Goal: Obtain resource: Download file/media

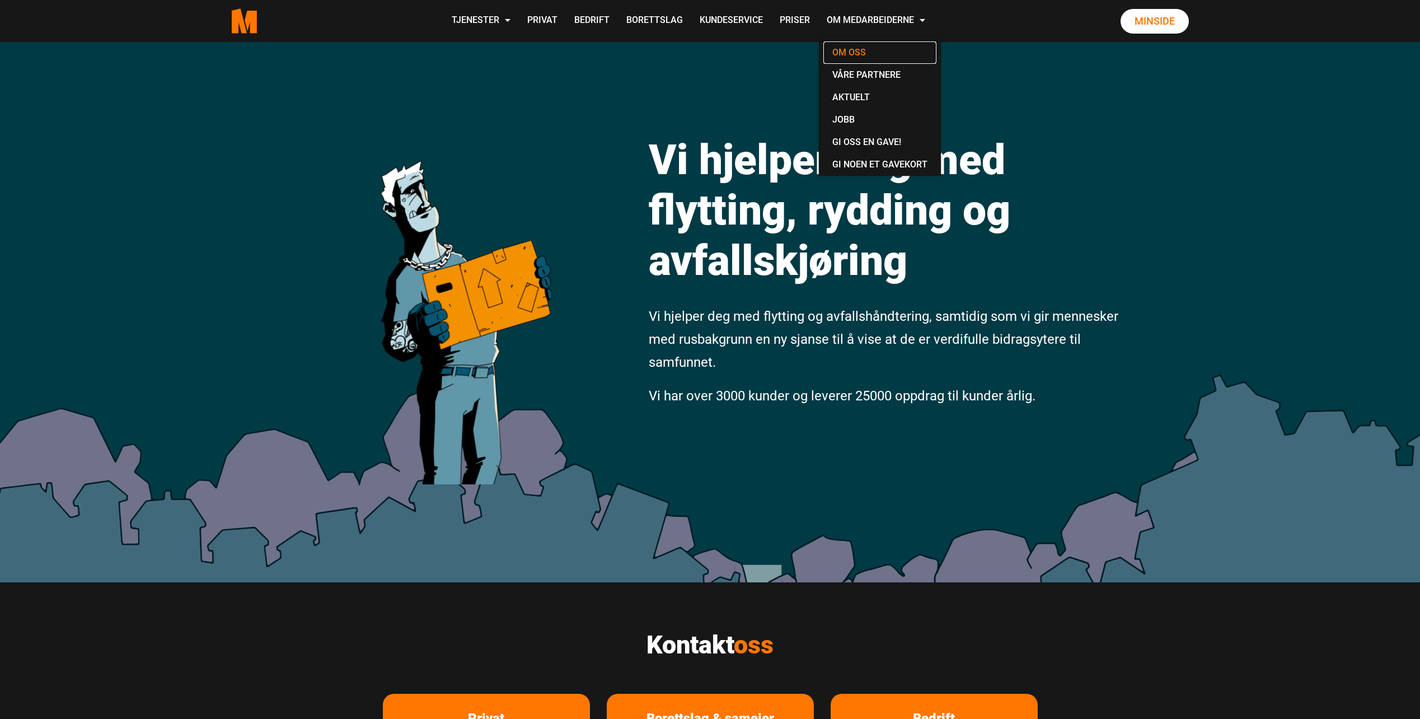
click at [852, 51] on link "Om oss" at bounding box center [879, 52] width 113 height 22
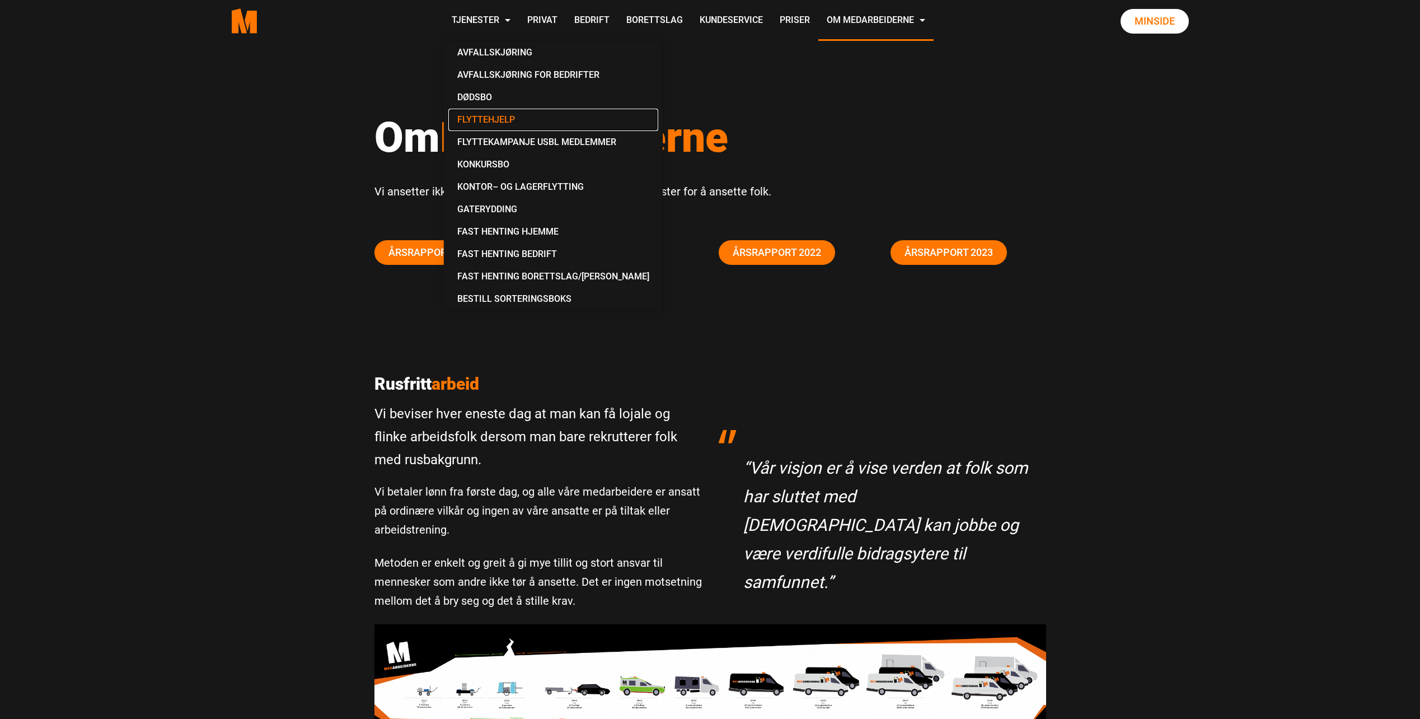
click at [476, 119] on link "Flyttehjelp" at bounding box center [553, 120] width 210 height 22
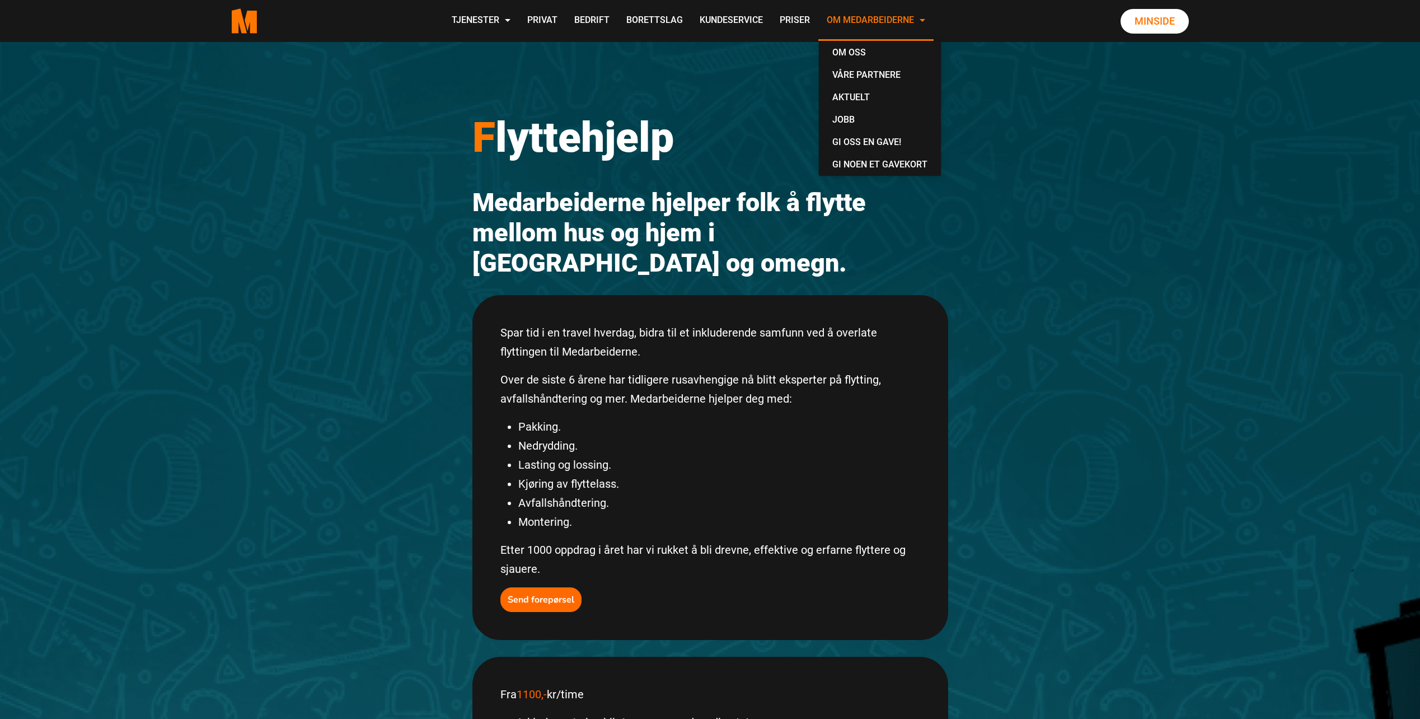
click at [856, 22] on link "Om Medarbeiderne" at bounding box center [875, 21] width 115 height 40
click at [856, 54] on link "Om oss" at bounding box center [879, 52] width 113 height 22
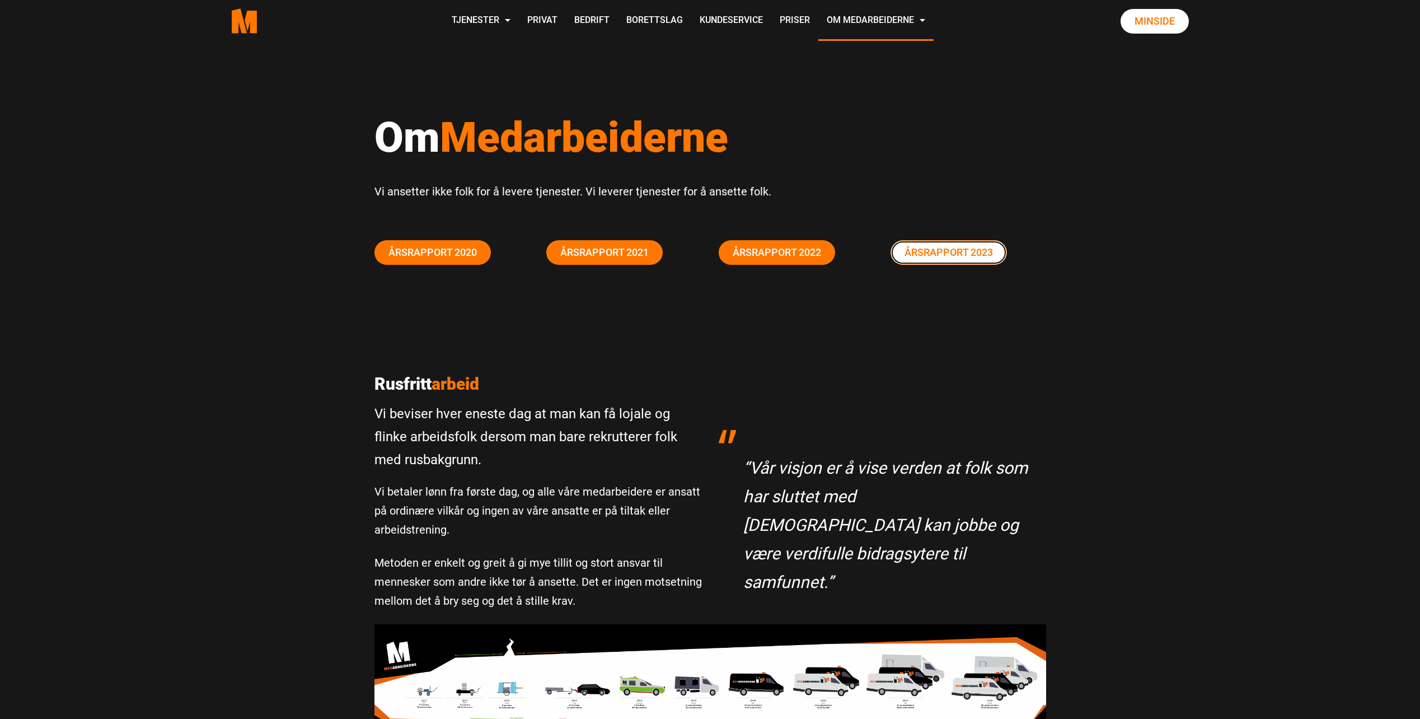
click at [943, 253] on link "Årsrapport 2023" at bounding box center [948, 252] width 116 height 25
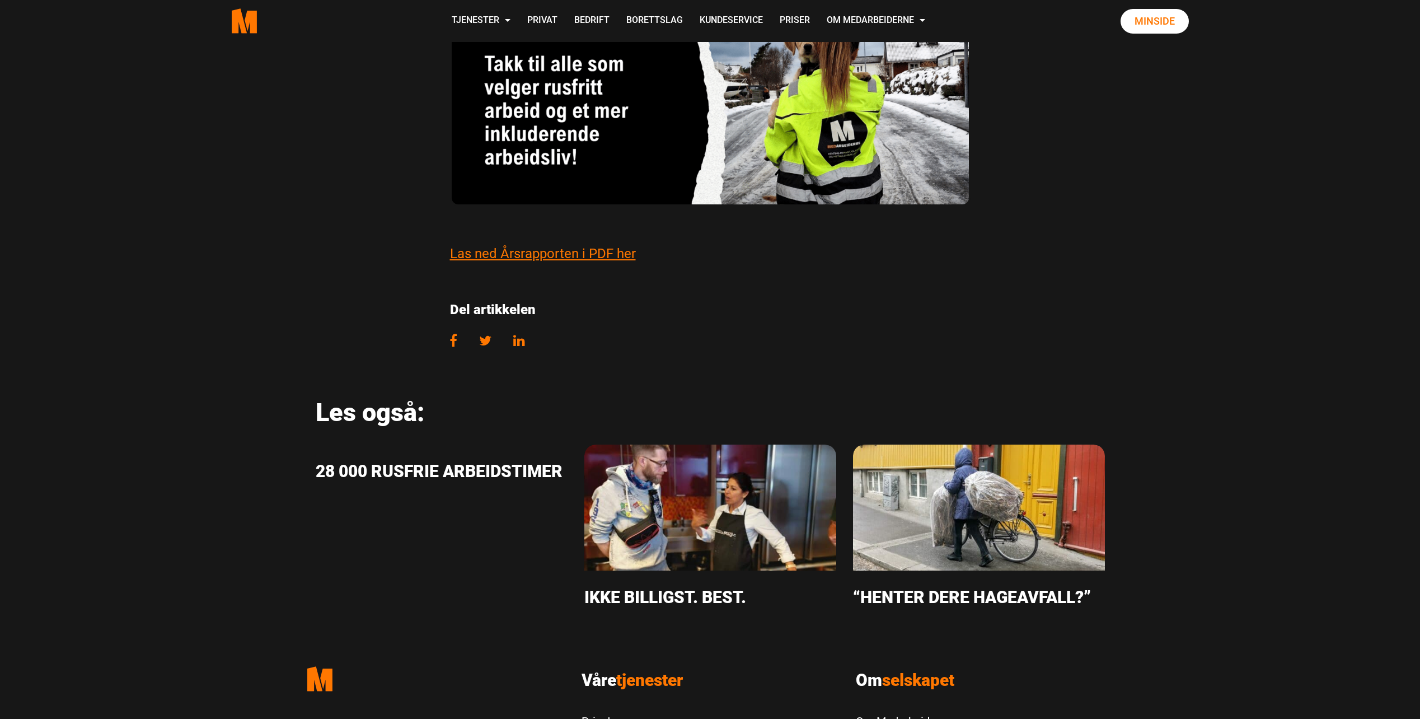
scroll to position [3917, 0]
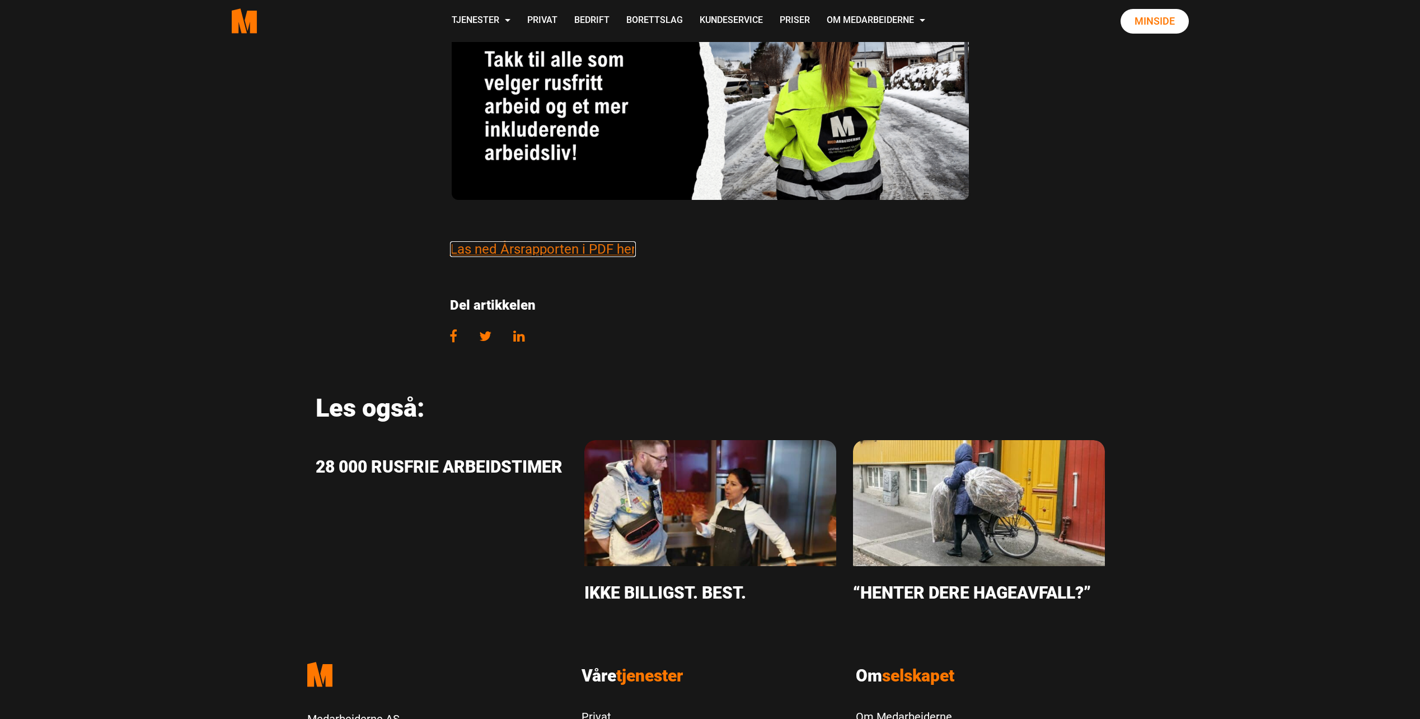
click at [511, 251] on link "Las ned Årsrapporten i PDF her" at bounding box center [543, 249] width 186 height 16
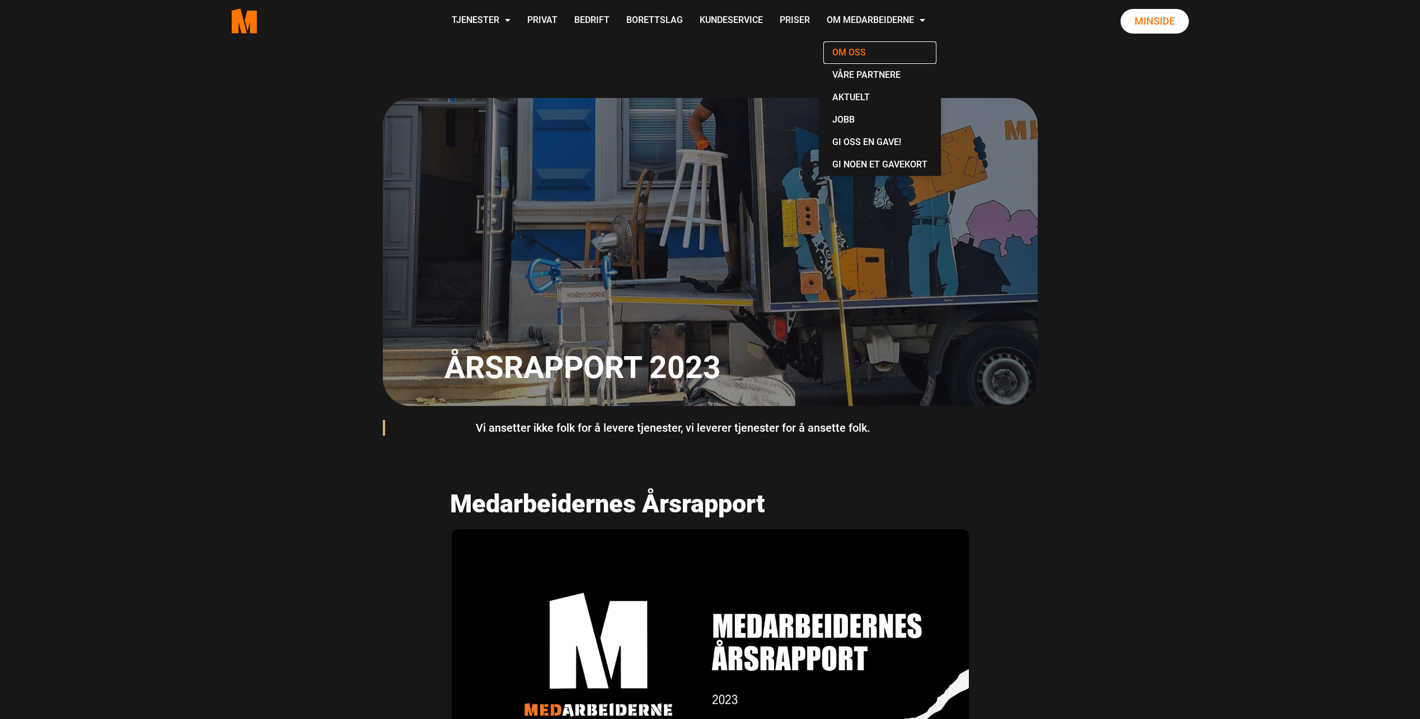
click at [852, 45] on link "Om oss" at bounding box center [879, 52] width 113 height 22
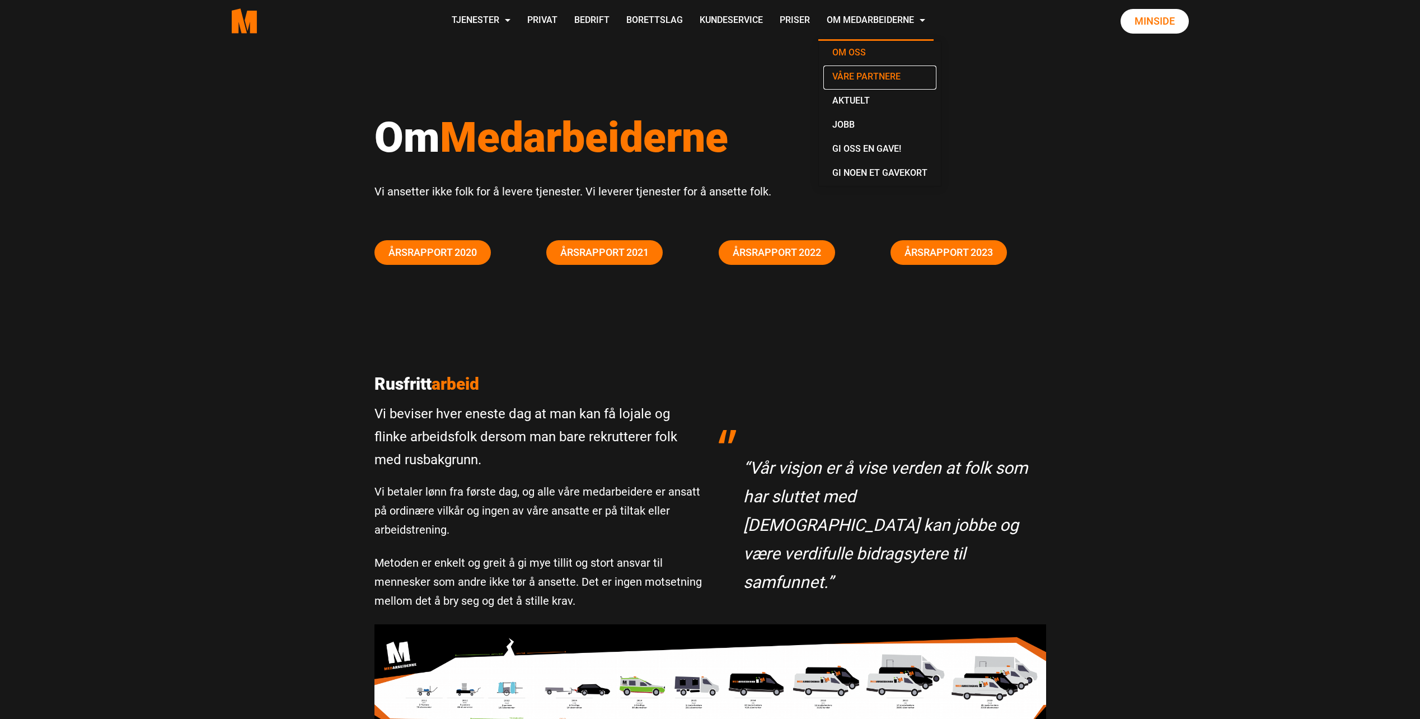
click at [858, 73] on link "Våre partnere" at bounding box center [879, 77] width 113 height 24
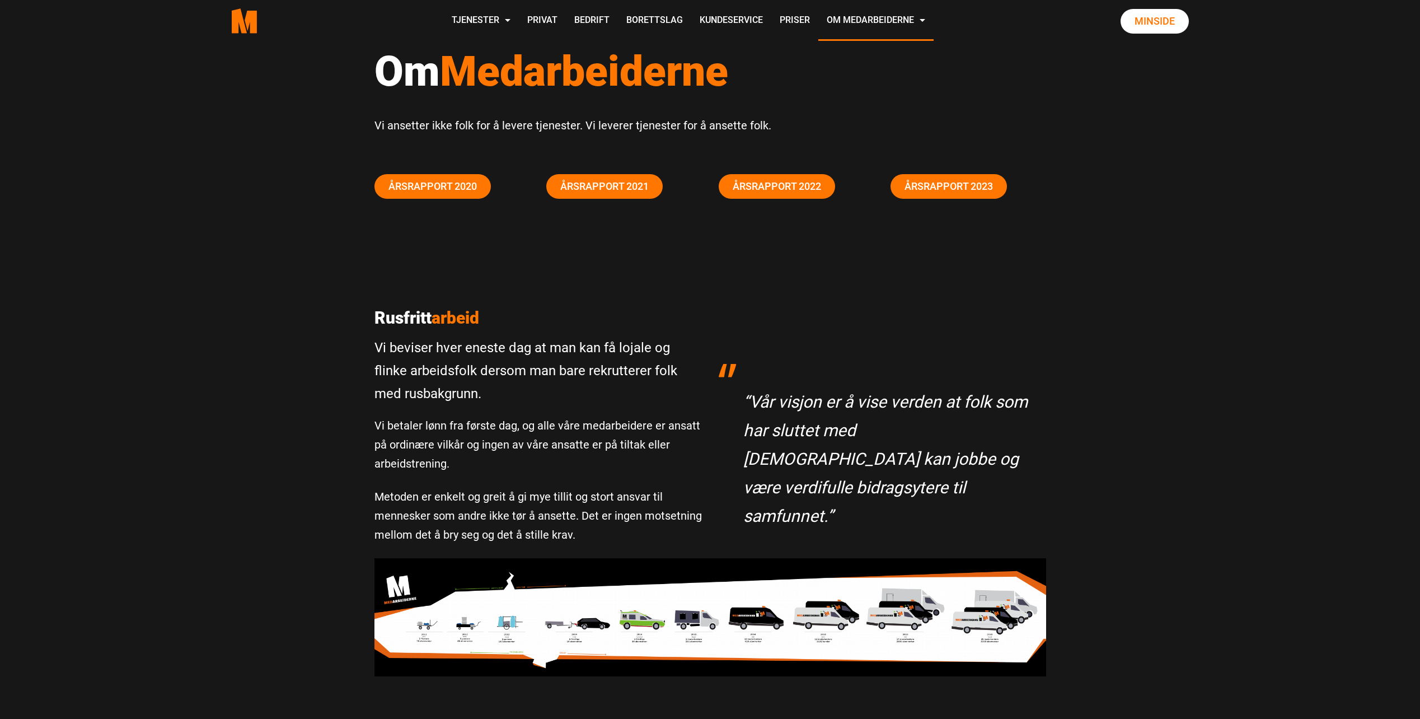
scroll to position [56, 0]
